Goal: Task Accomplishment & Management: Use online tool/utility

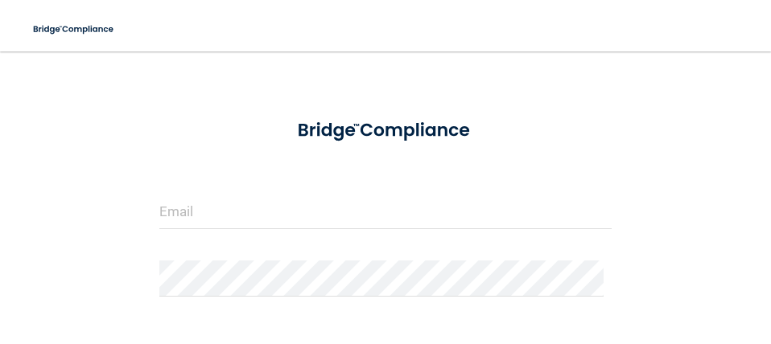
scroll to position [80, 0]
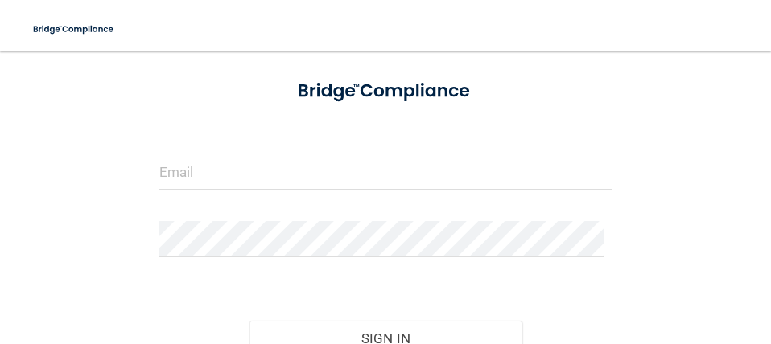
drag, startPoint x: 225, startPoint y: 147, endPoint x: 223, endPoint y: 159, distance: 11.4
click at [225, 149] on form "Invalid email/password. You don't have permission to access that page. Sign In …" at bounding box center [385, 241] width 452 height 347
click at [223, 160] on input "email" at bounding box center [385, 172] width 452 height 36
type input "[EMAIL_ADDRESS][PERSON_NAME][DOMAIN_NAME]"
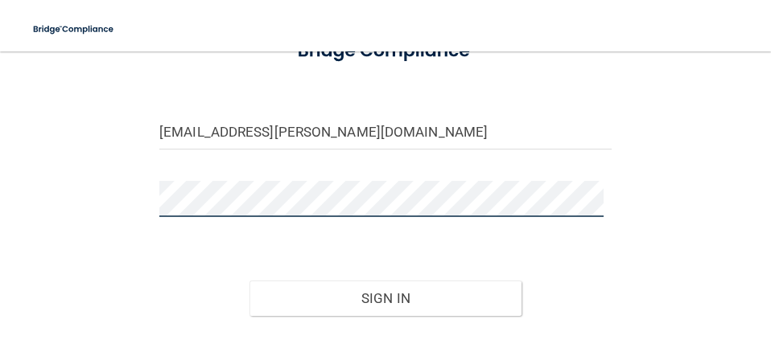
scroll to position [214, 0]
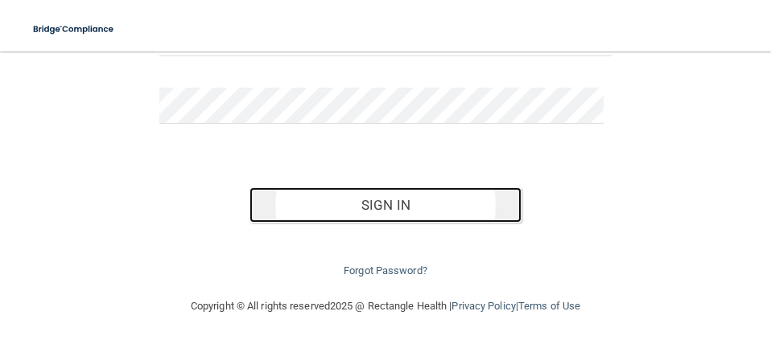
click at [376, 205] on button "Sign In" at bounding box center [384, 205] width 271 height 35
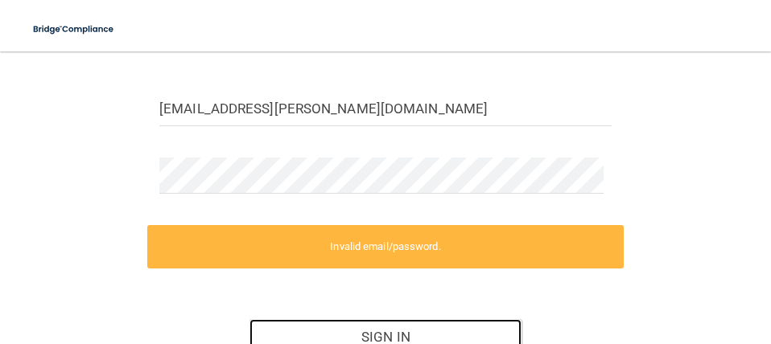
scroll to position [161, 0]
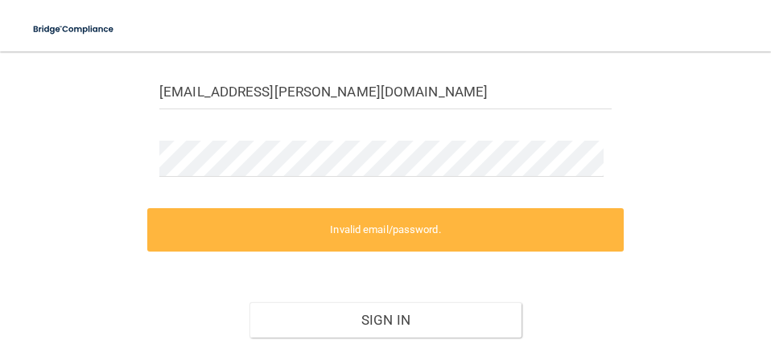
click at [509, 136] on form "[EMAIL_ADDRESS][PERSON_NAME][DOMAIN_NAME] Invalid email/password. You don't hav…" at bounding box center [385, 191] width 452 height 409
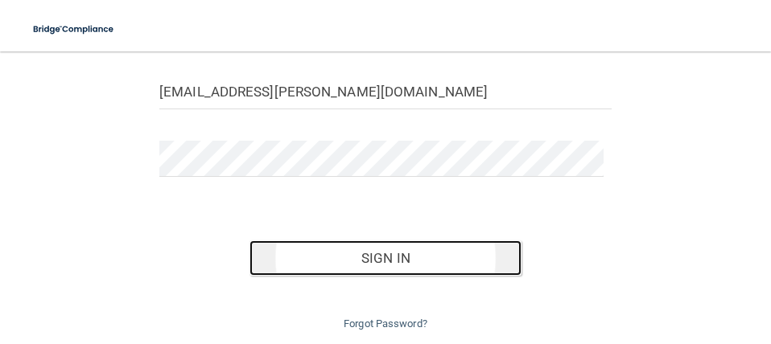
click at [419, 264] on button "Sign In" at bounding box center [384, 258] width 271 height 35
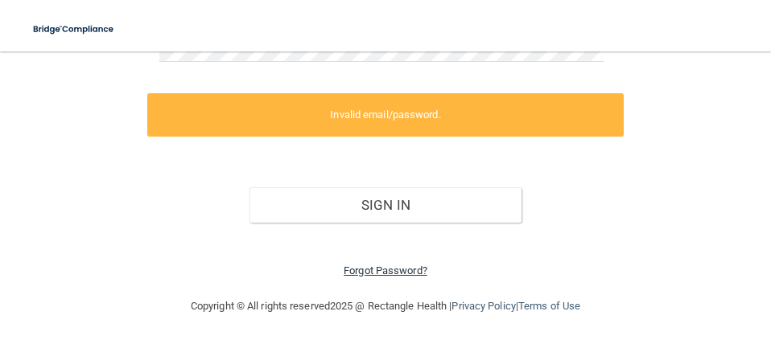
click at [400, 272] on link "Forgot Password?" at bounding box center [386, 271] width 84 height 12
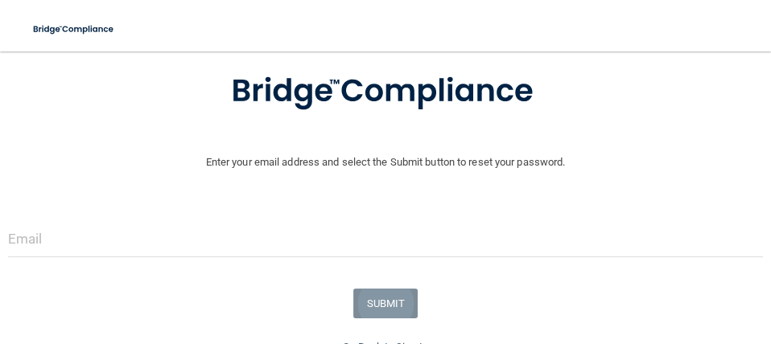
scroll to position [173, 0]
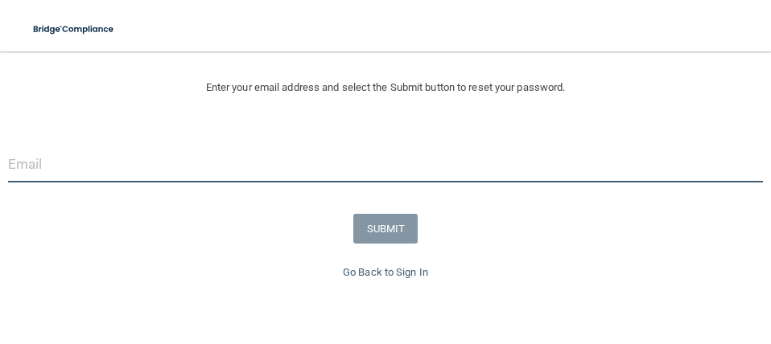
click at [376, 175] on input "email" at bounding box center [385, 164] width 755 height 36
type input "[EMAIL_ADDRESS][PERSON_NAME][DOMAIN_NAME]"
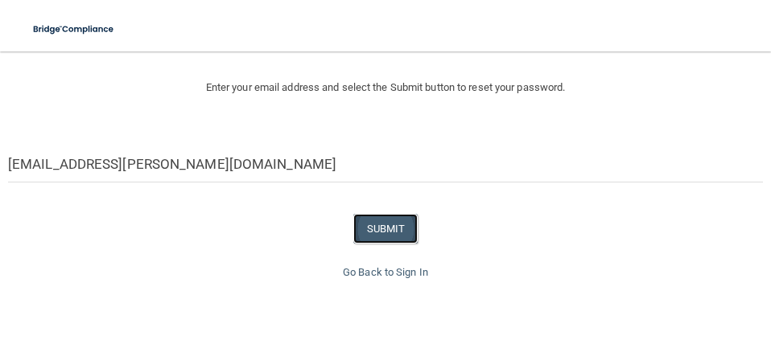
click at [387, 223] on button "SUBMIT" at bounding box center [385, 229] width 65 height 30
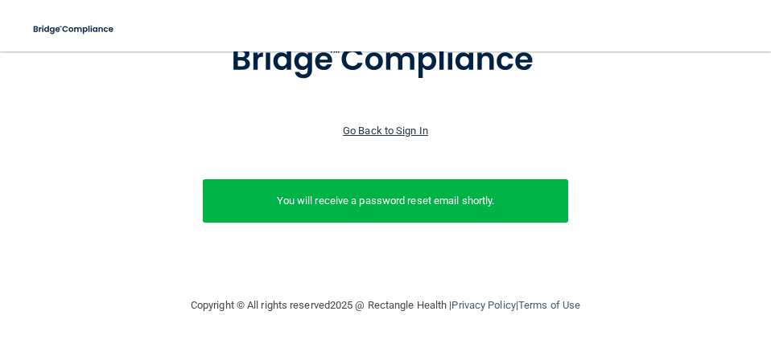
click at [373, 125] on link "Go Back to Sign In" at bounding box center [385, 131] width 85 height 12
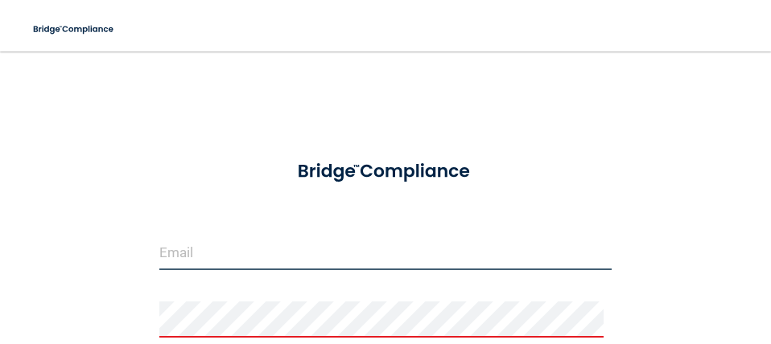
click at [405, 242] on input "email" at bounding box center [385, 252] width 452 height 36
type input "[EMAIL_ADDRESS][PERSON_NAME][DOMAIN_NAME]"
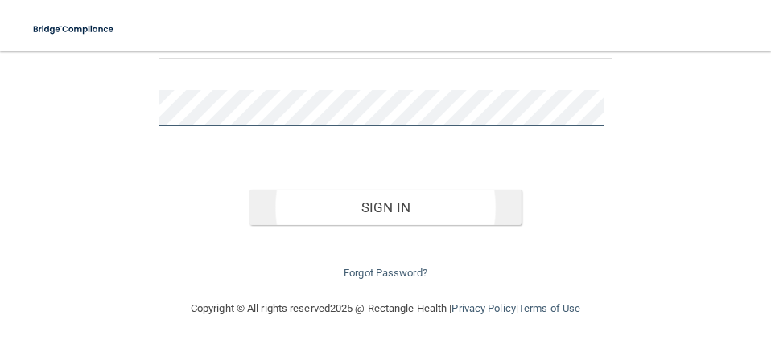
scroll to position [214, 0]
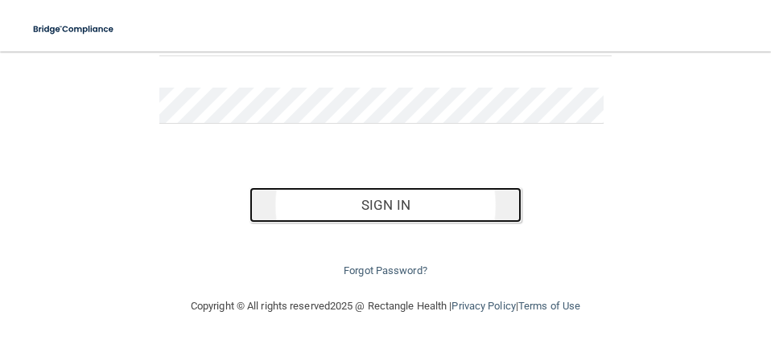
click at [437, 199] on button "Sign In" at bounding box center [384, 205] width 271 height 35
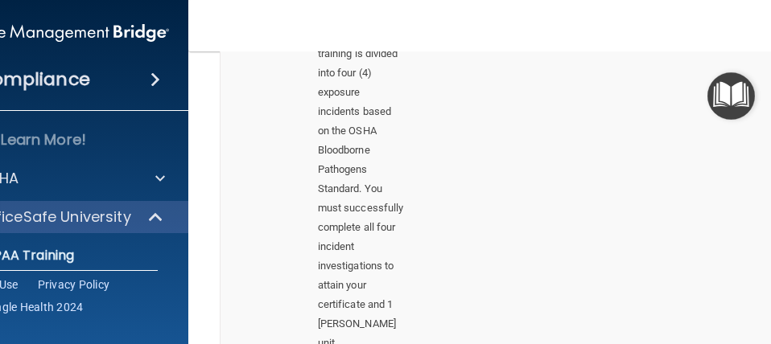
scroll to position [483, 0]
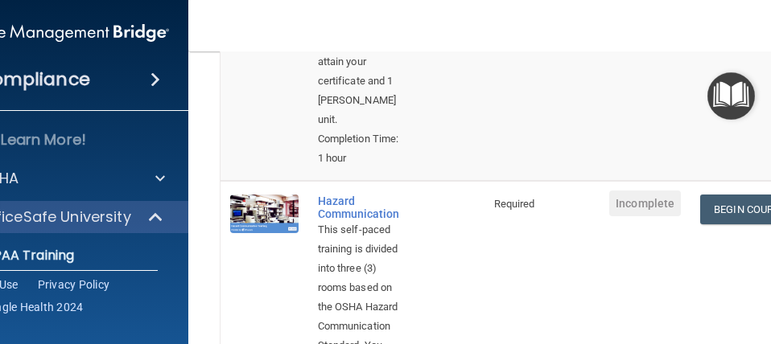
click at [334, 130] on div "Completion Time: 1 hour" at bounding box center [361, 149] width 86 height 39
drag, startPoint x: 711, startPoint y: 212, endPoint x: 705, endPoint y: 205, distance: 9.1
